Goal: Find specific page/section: Find specific page/section

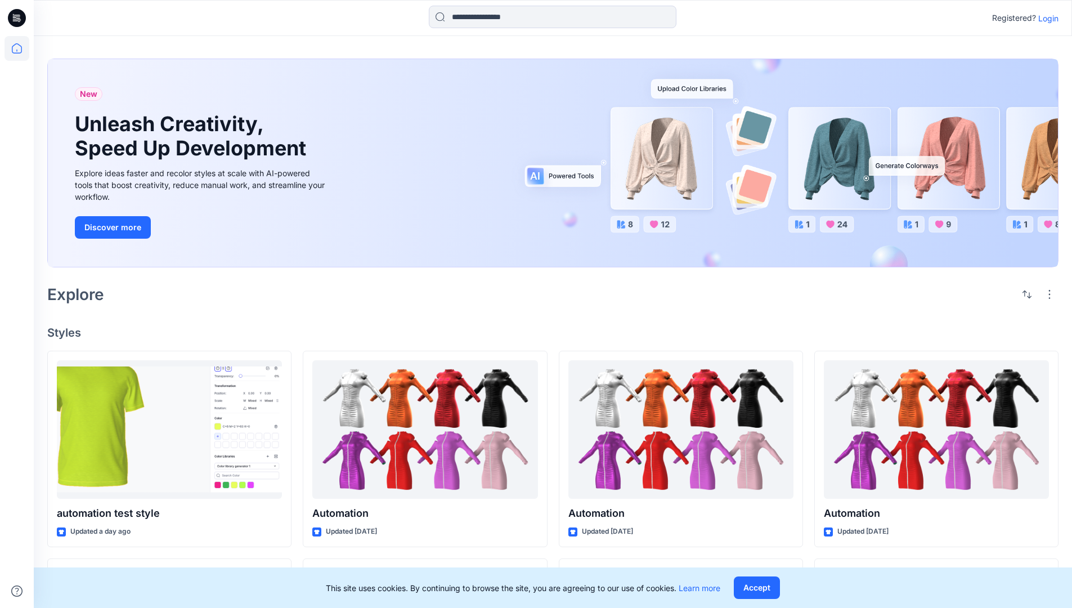
click at [1046, 18] on p "Login" at bounding box center [1048, 18] width 20 height 12
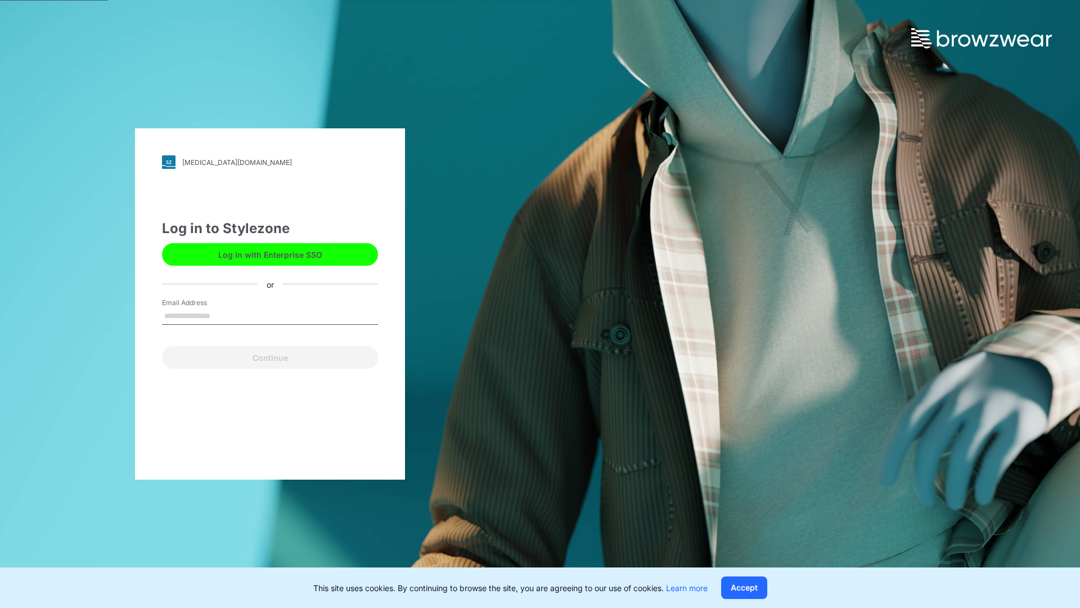
click at [222, 315] on input "Email Address" at bounding box center [270, 316] width 216 height 17
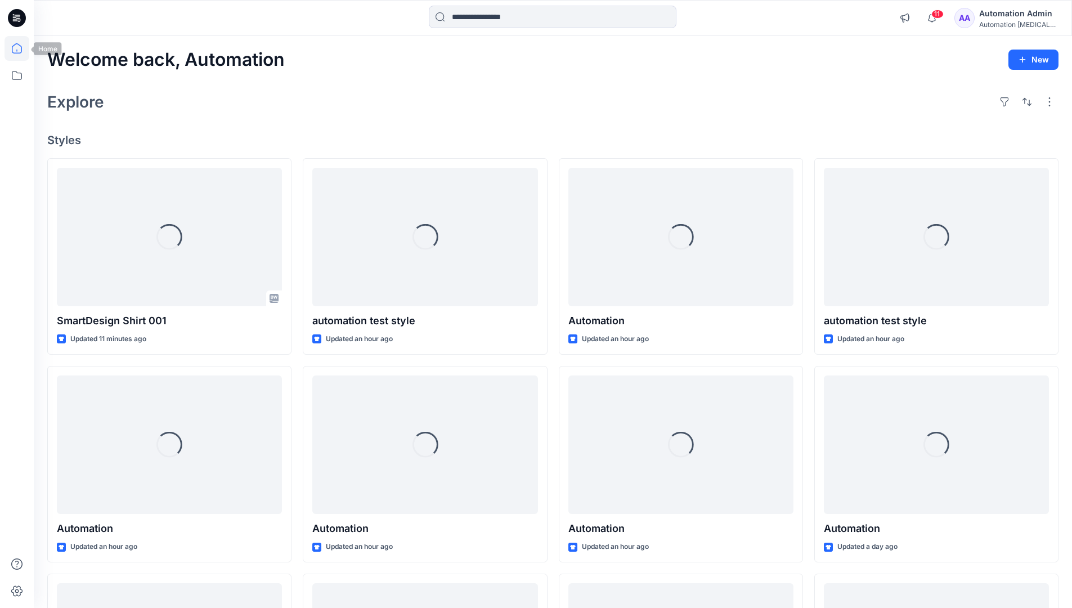
click at [21, 48] on icon at bounding box center [17, 48] width 10 height 10
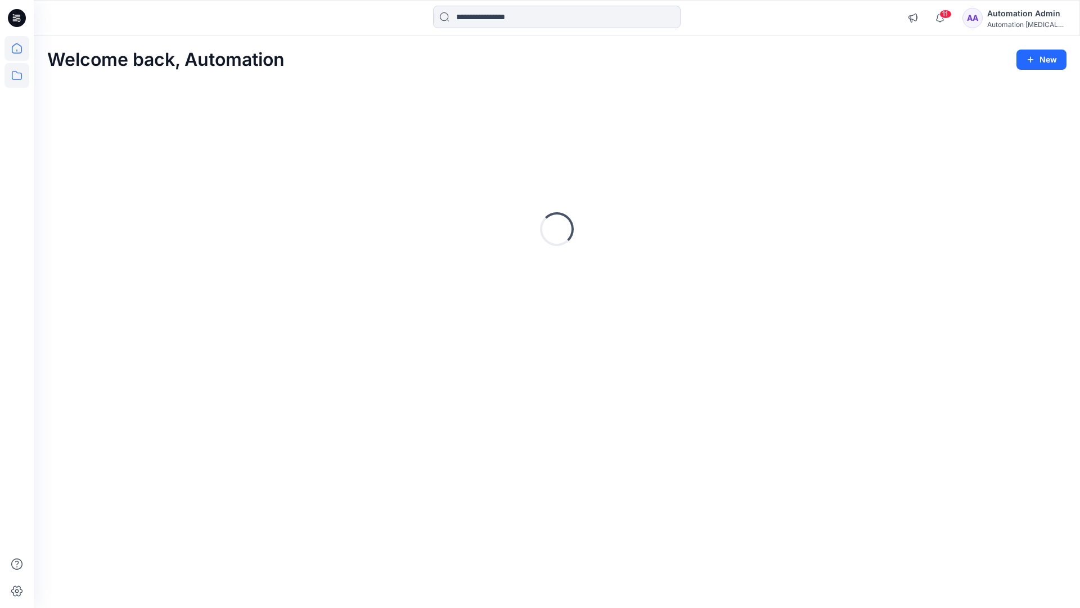
click at [17, 77] on icon at bounding box center [17, 75] width 25 height 25
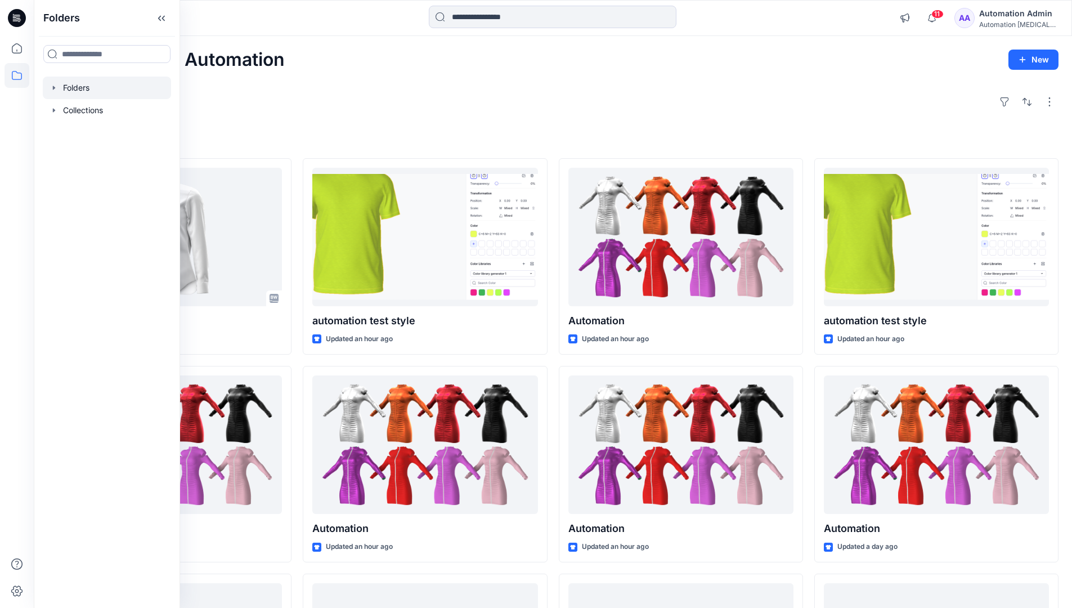
click at [76, 87] on div at bounding box center [107, 88] width 128 height 23
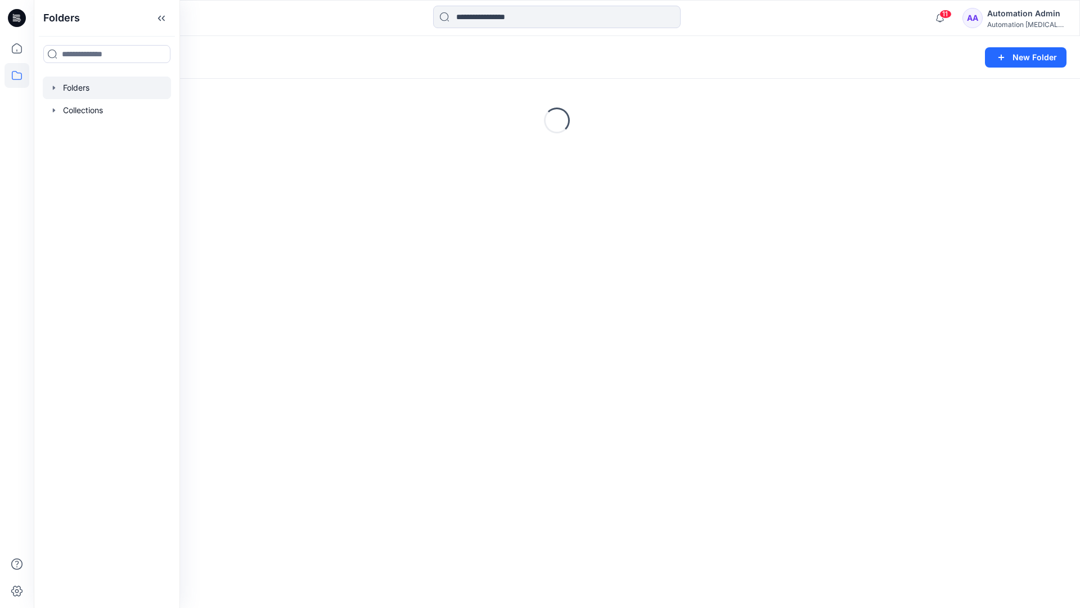
click at [556, 431] on div "Folders New Folder Loading..." at bounding box center [557, 322] width 1047 height 572
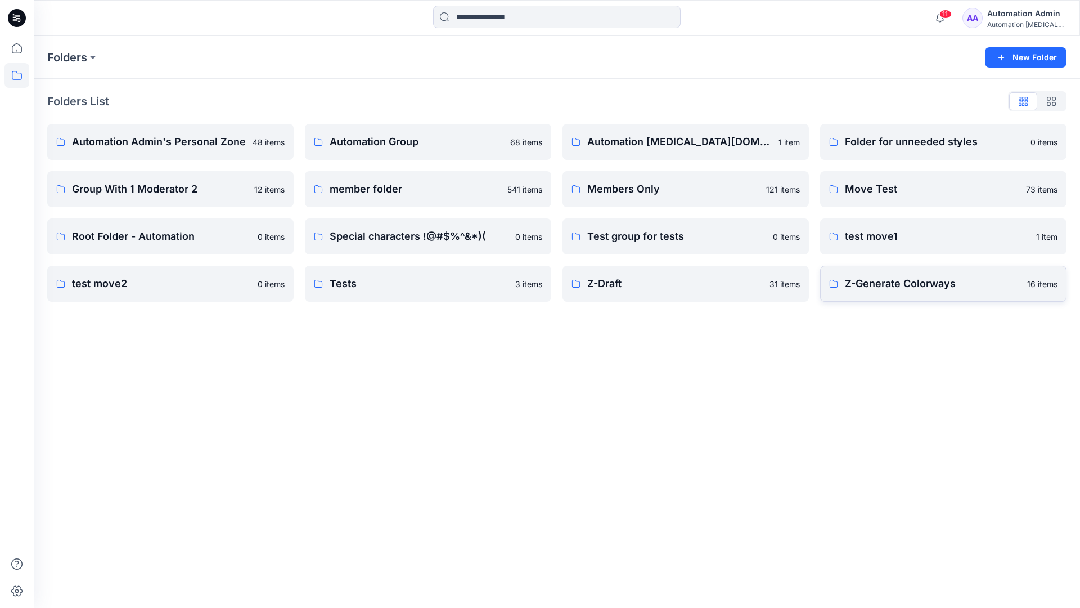
click at [899, 289] on p "Z-Generate Colorways" at bounding box center [933, 284] width 176 height 16
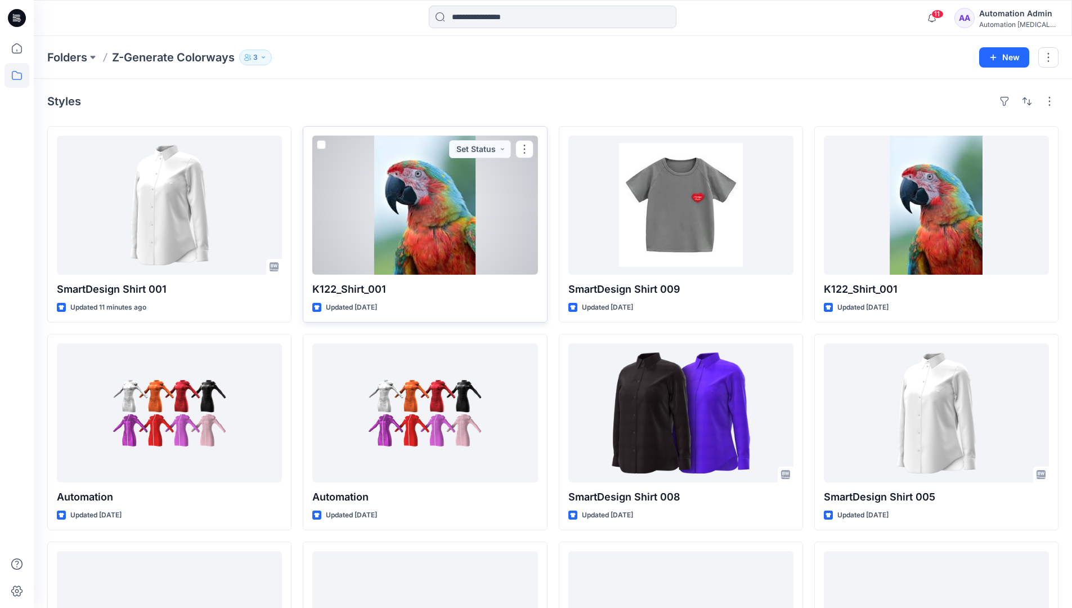
click at [322, 146] on span at bounding box center [321, 144] width 9 height 9
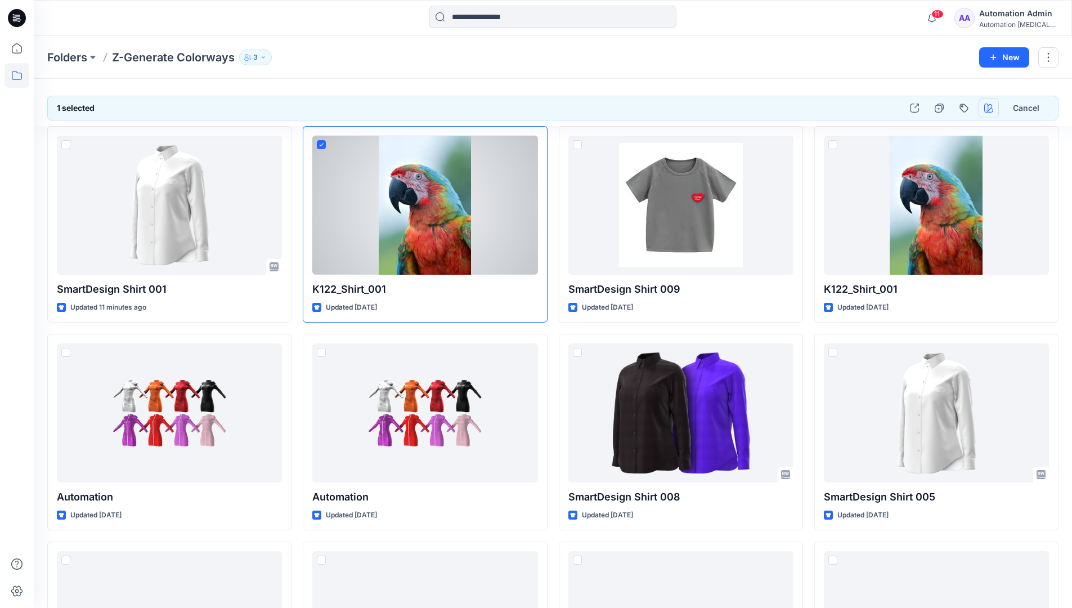
click at [987, 110] on icon "button" at bounding box center [988, 108] width 9 height 9
